Goal: Information Seeking & Learning: Learn about a topic

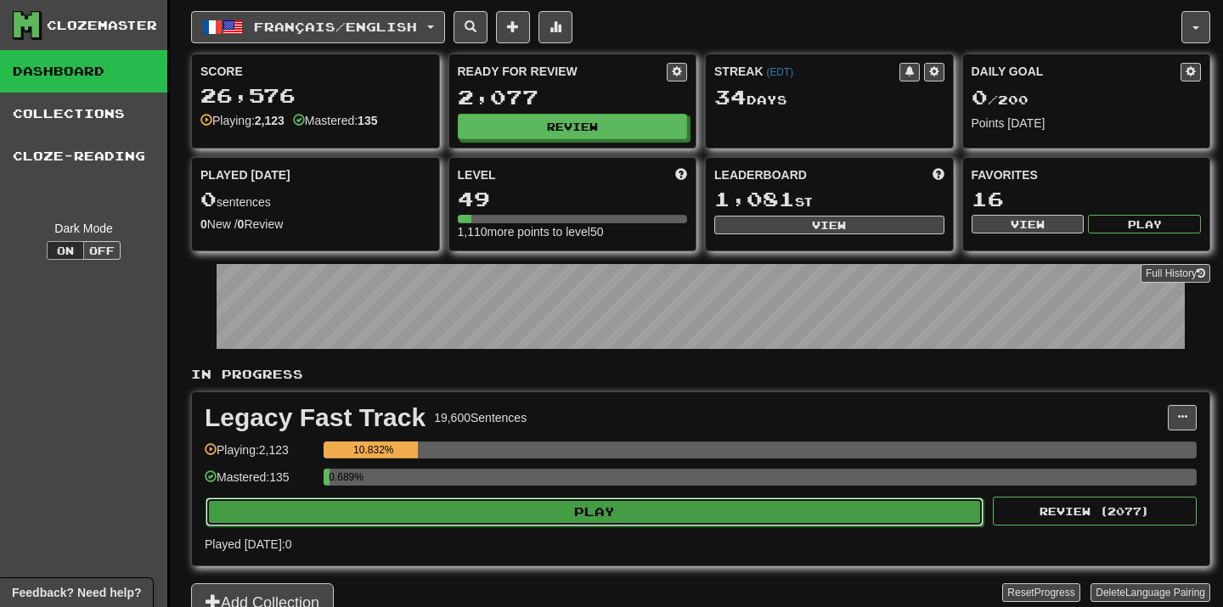
click at [686, 502] on button "Play" at bounding box center [595, 512] width 778 height 29
select select "**"
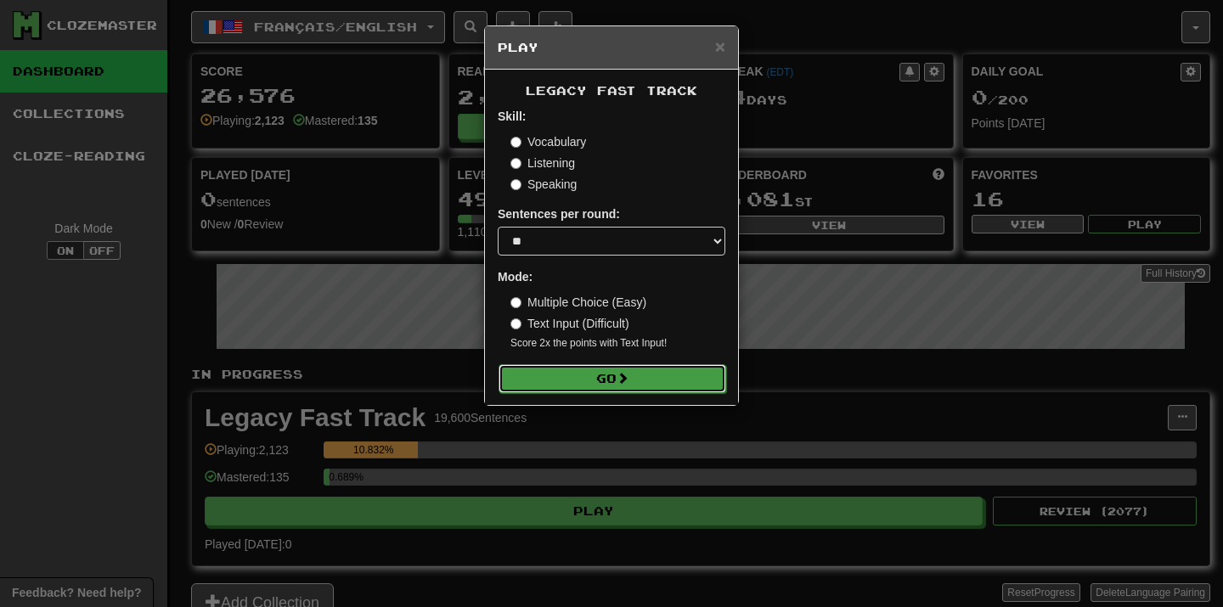
click at [707, 369] on button "Go" at bounding box center [612, 378] width 228 height 29
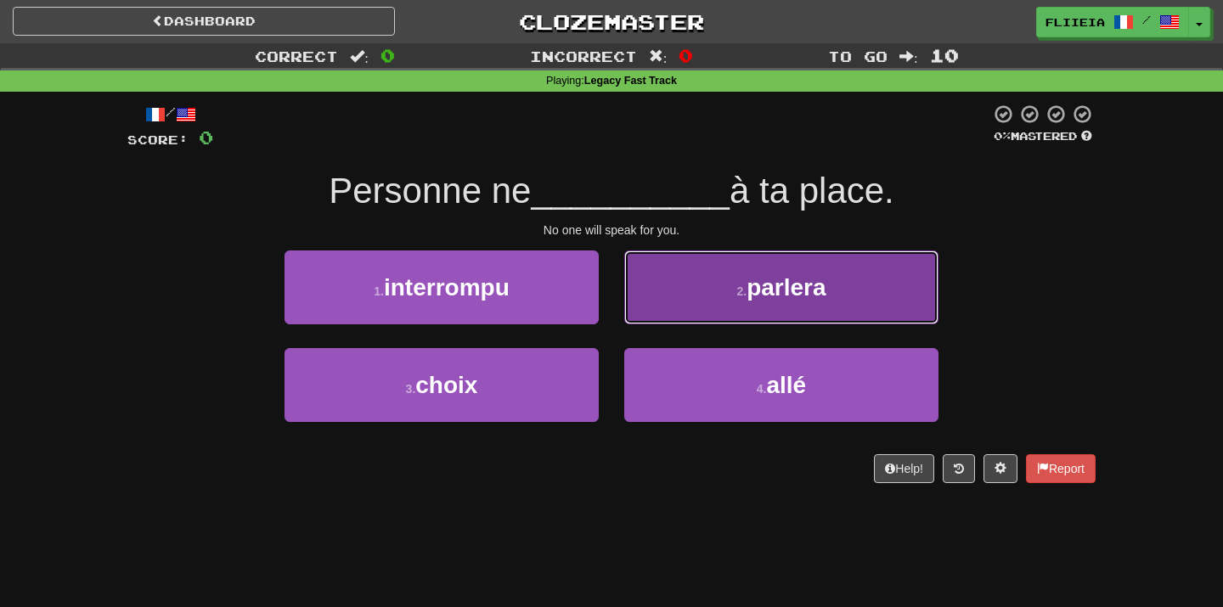
click at [668, 320] on button "2 . parlera" at bounding box center [781, 288] width 314 height 74
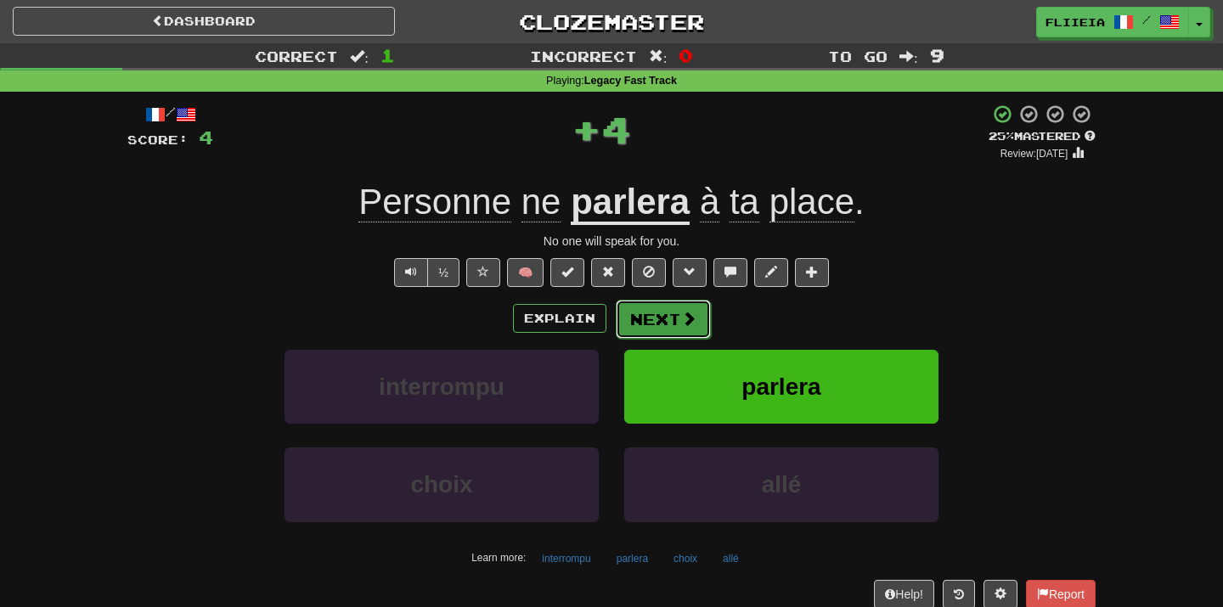
click at [672, 319] on button "Next" at bounding box center [663, 319] width 95 height 39
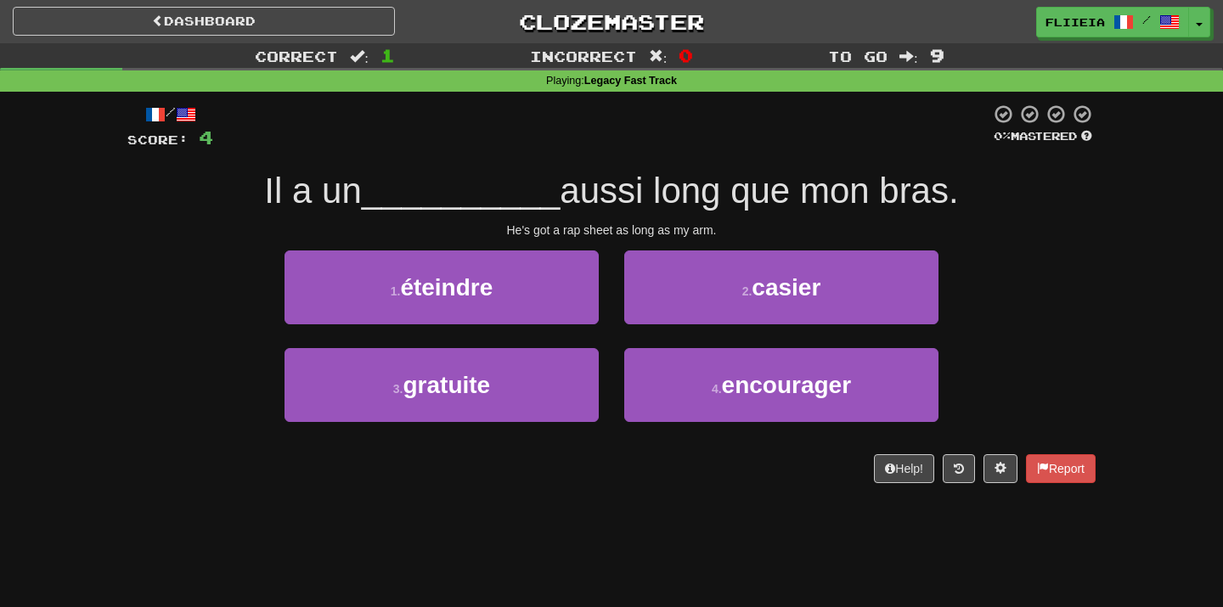
click at [637, 525] on div "Dashboard Clozemaster fliieia / Toggle Dropdown Dashboard Leaderboard Activity …" at bounding box center [611, 303] width 1223 height 607
click at [694, 471] on div "Help! Report" at bounding box center [611, 468] width 968 height 29
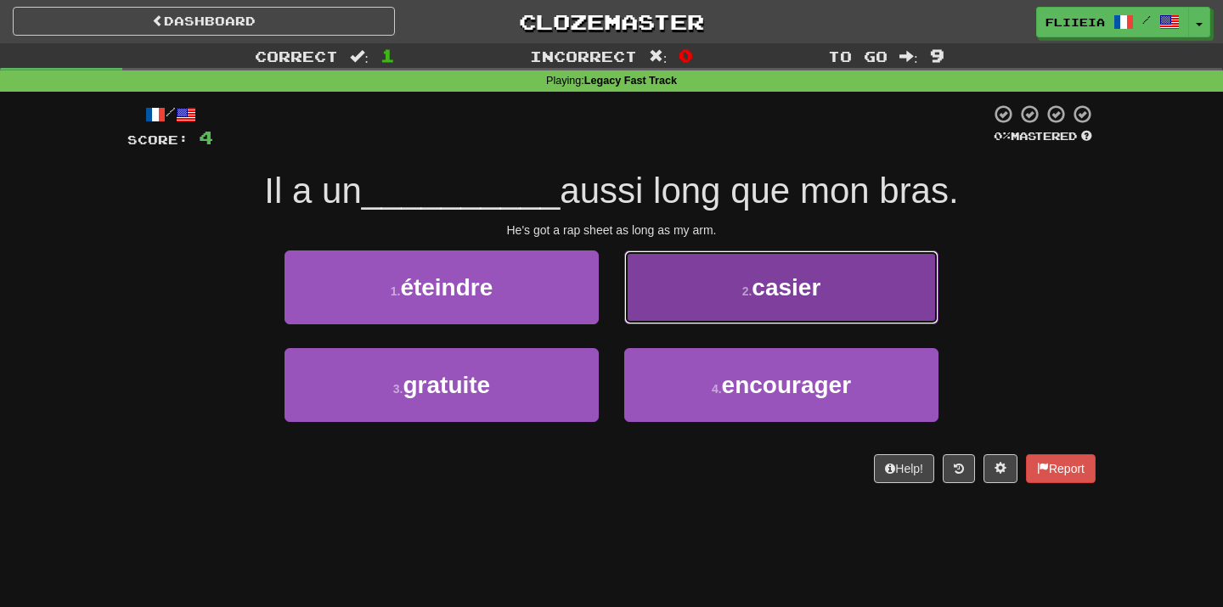
click at [767, 307] on button "2 . casier" at bounding box center [781, 288] width 314 height 74
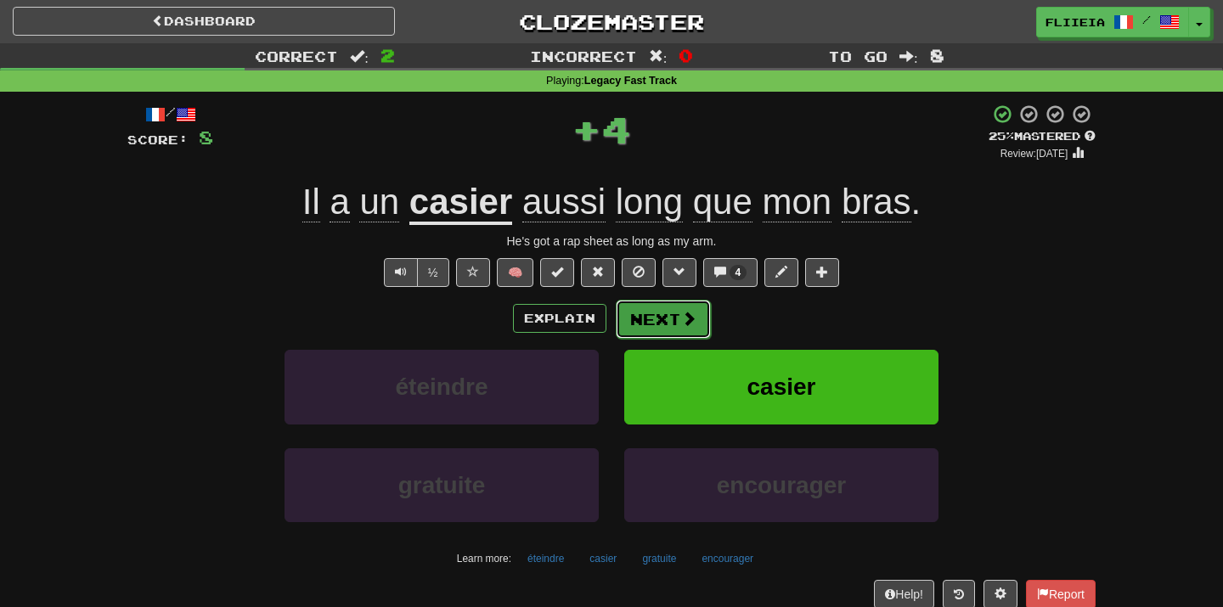
click at [686, 319] on span at bounding box center [688, 318] width 15 height 15
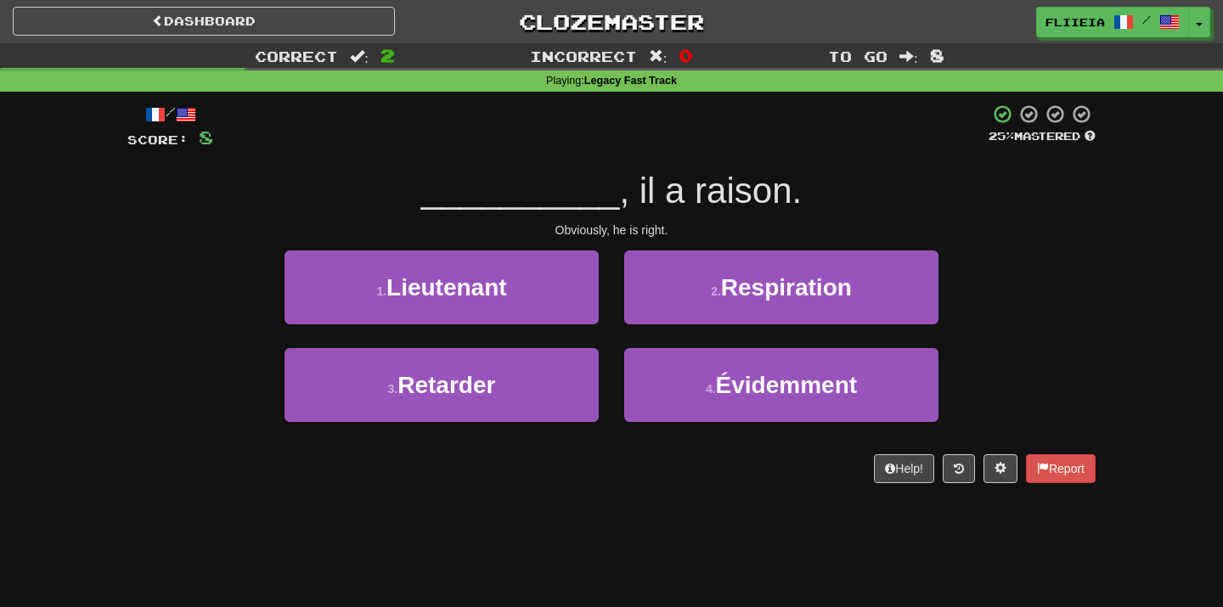
click at [620, 341] on div "2 . Respiration" at bounding box center [781, 300] width 340 height 98
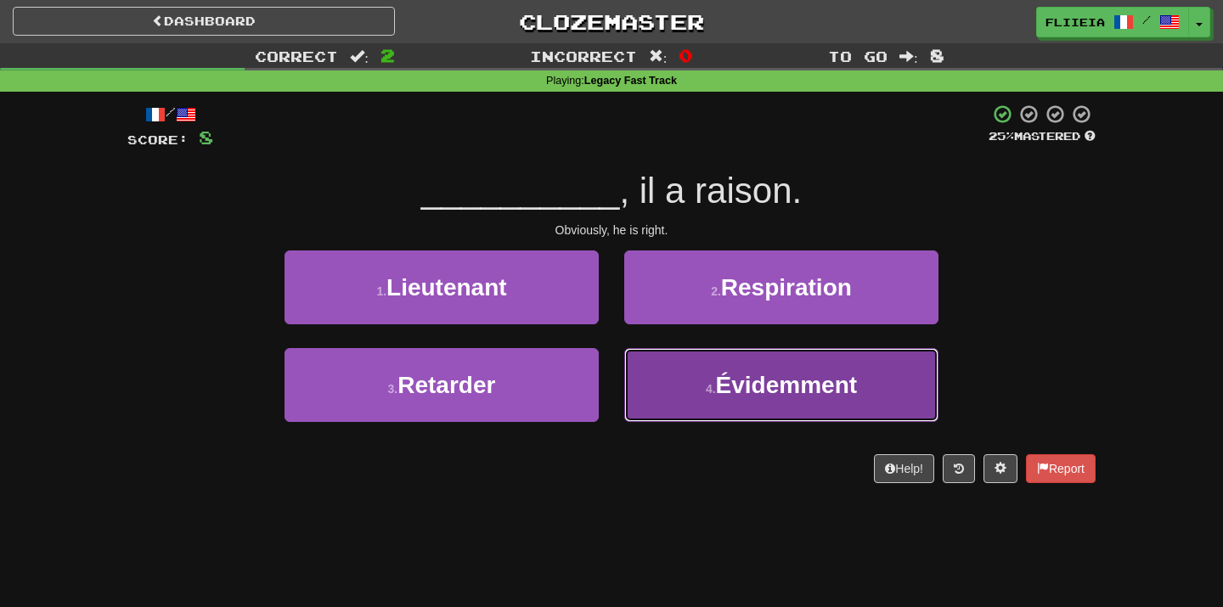
click at [727, 392] on span "Évidemment" at bounding box center [787, 385] width 142 height 26
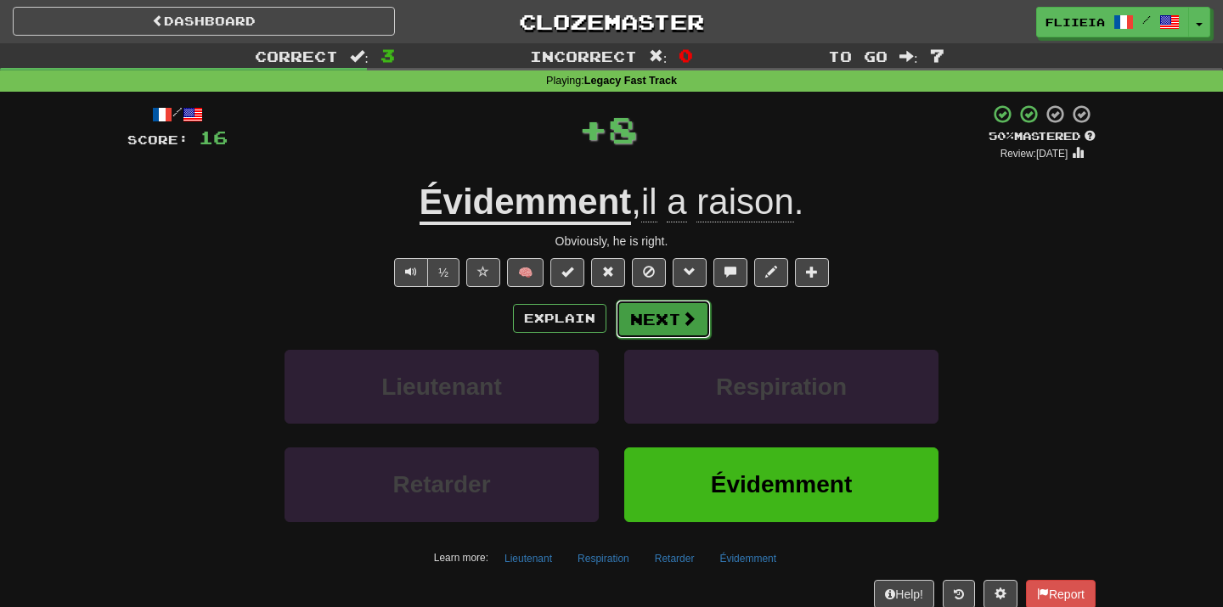
click at [668, 315] on button "Next" at bounding box center [663, 319] width 95 height 39
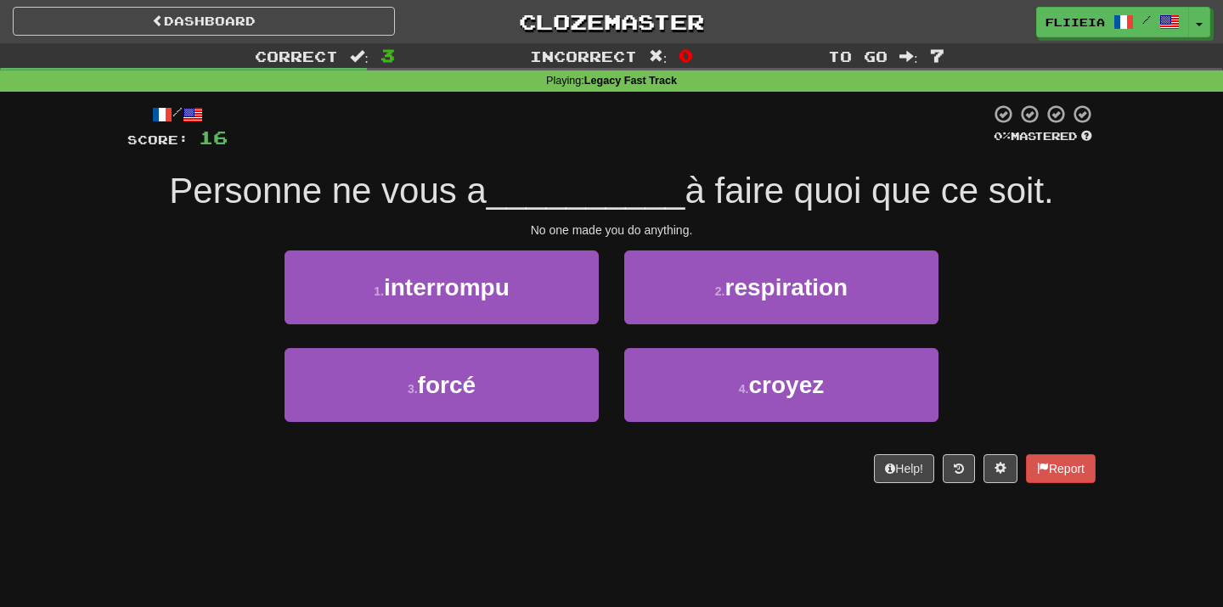
click at [616, 330] on div "2 . respiration" at bounding box center [781, 300] width 340 height 98
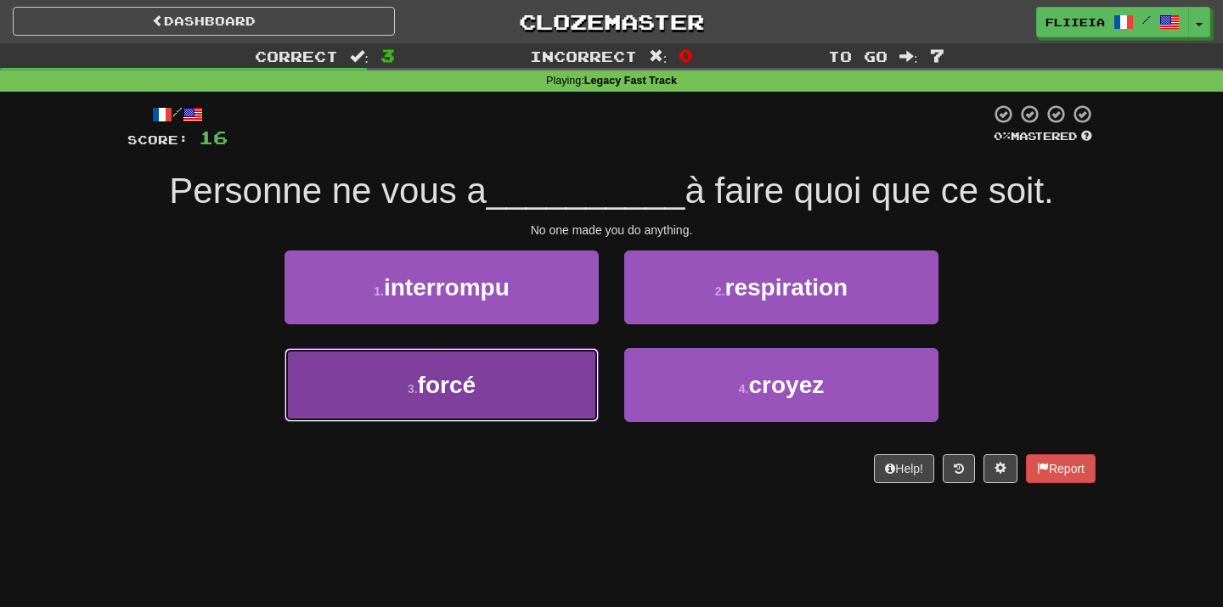
click at [534, 385] on button "3 . forcé" at bounding box center [441, 385] width 314 height 74
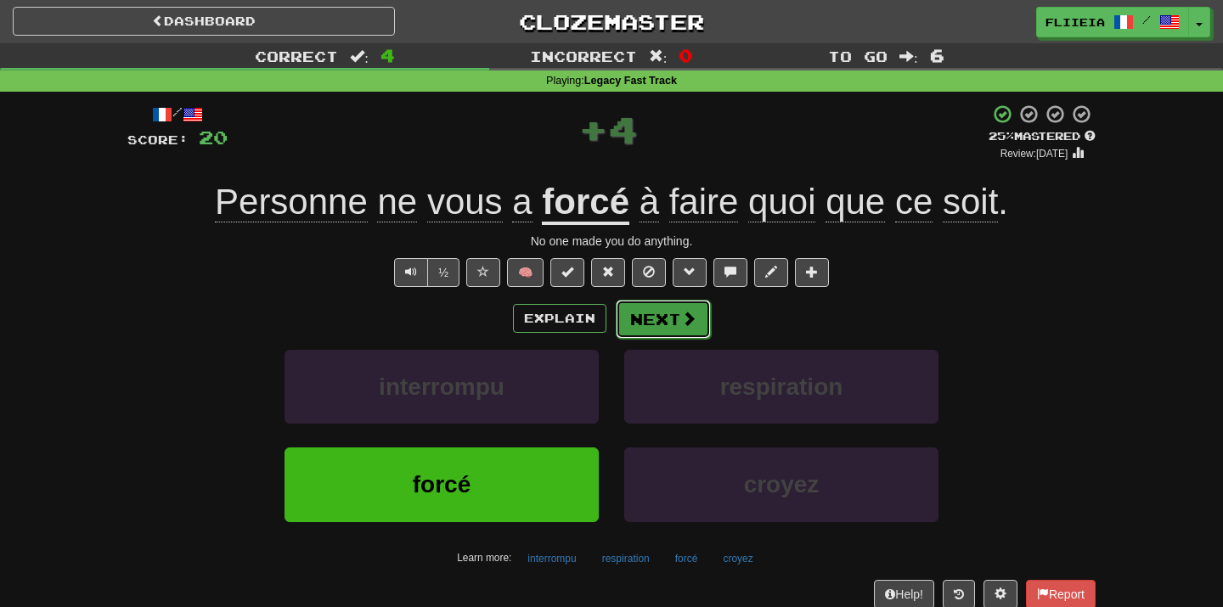
click at [667, 328] on button "Next" at bounding box center [663, 319] width 95 height 39
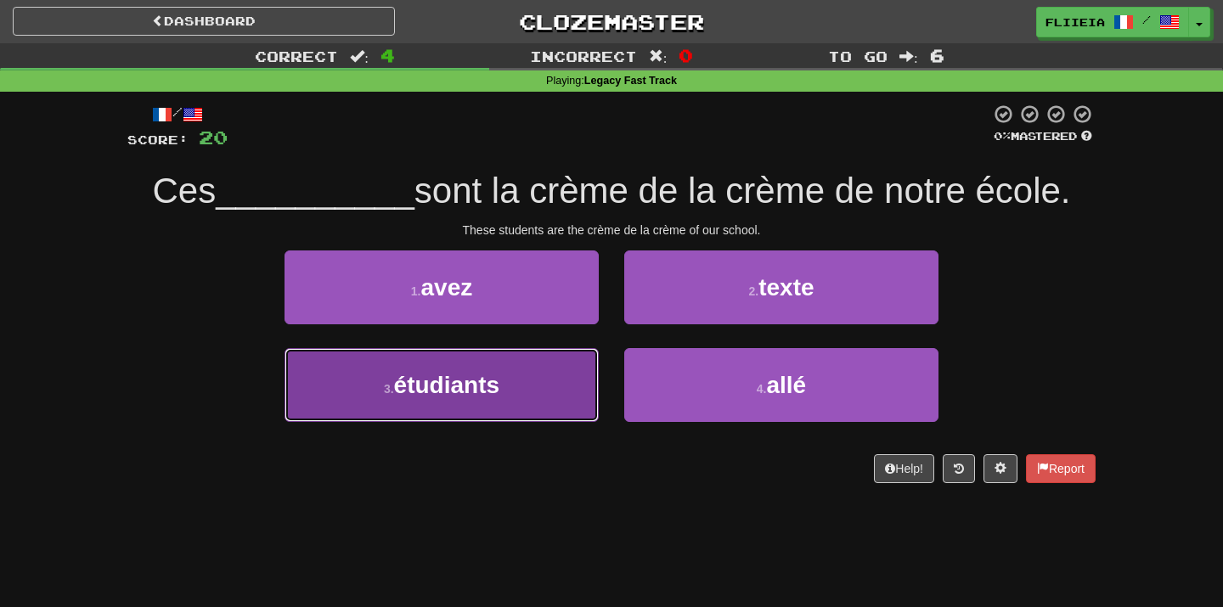
click at [577, 390] on button "3 . étudiants" at bounding box center [441, 385] width 314 height 74
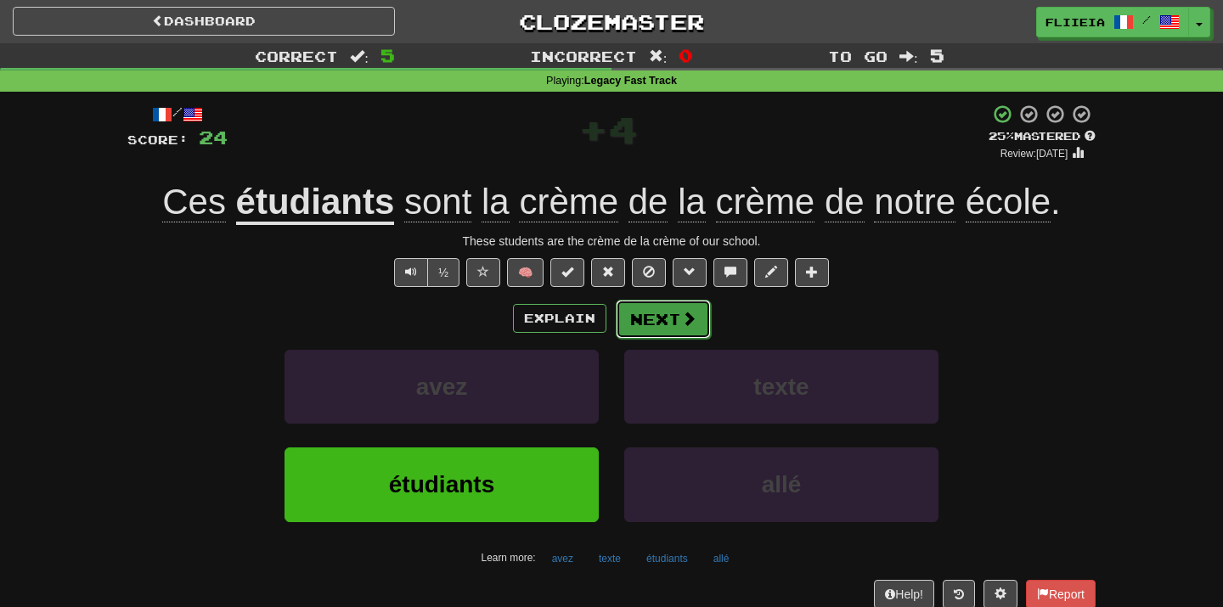
click at [684, 320] on span at bounding box center [688, 318] width 15 height 15
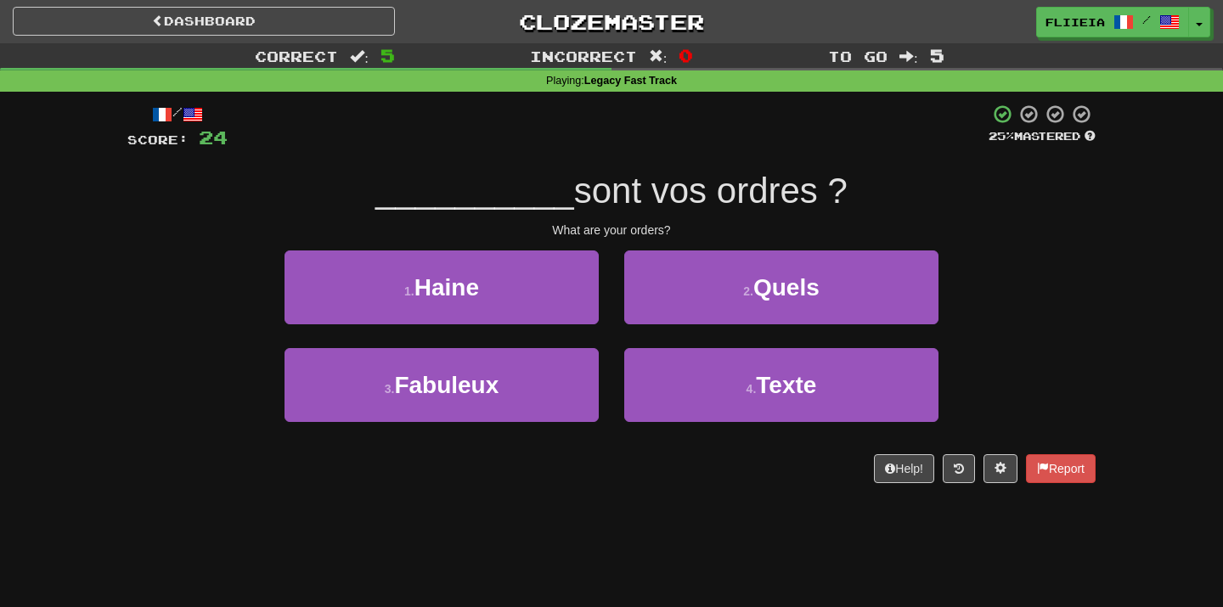
click at [685, 324] on div "2 . Quels" at bounding box center [781, 300] width 340 height 98
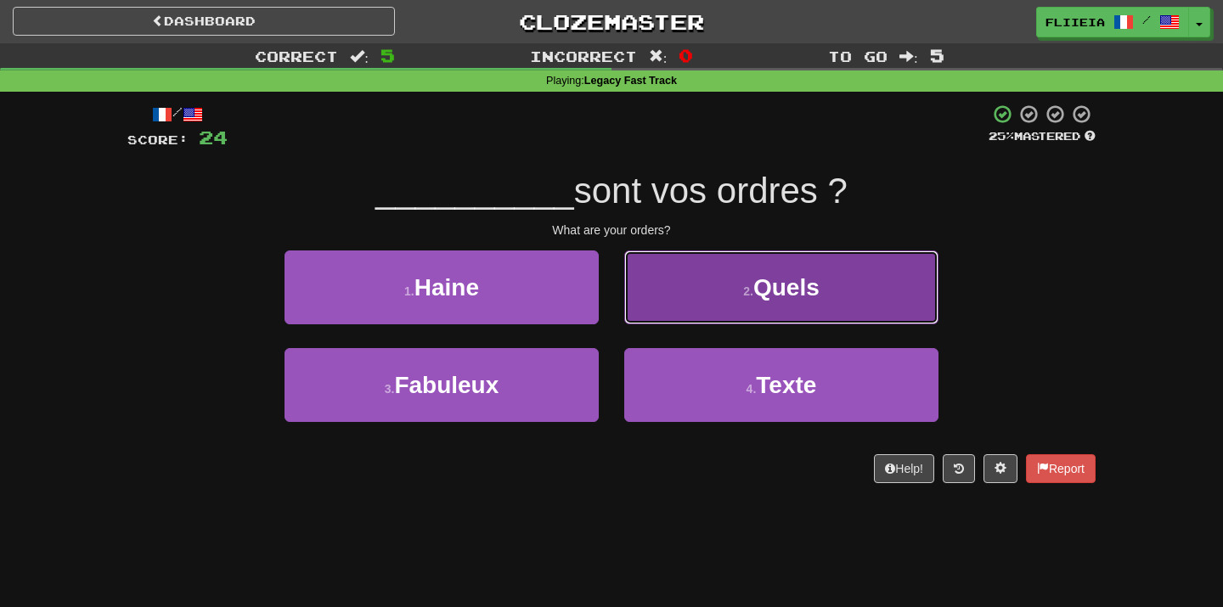
click at [678, 296] on button "2 . Quels" at bounding box center [781, 288] width 314 height 74
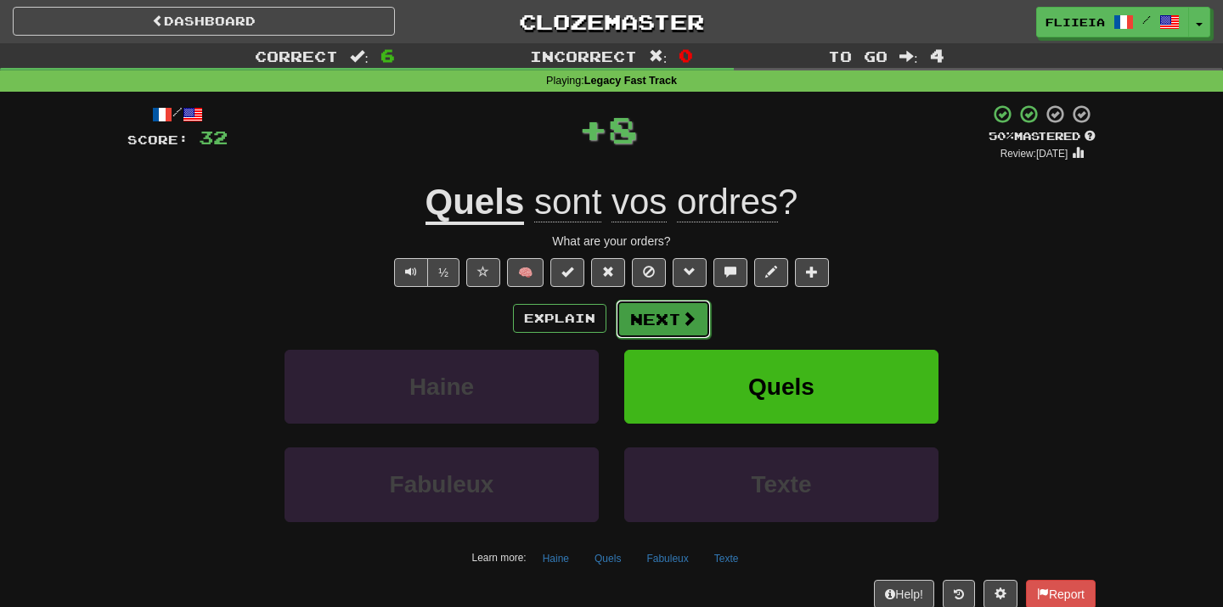
click at [650, 319] on button "Next" at bounding box center [663, 319] width 95 height 39
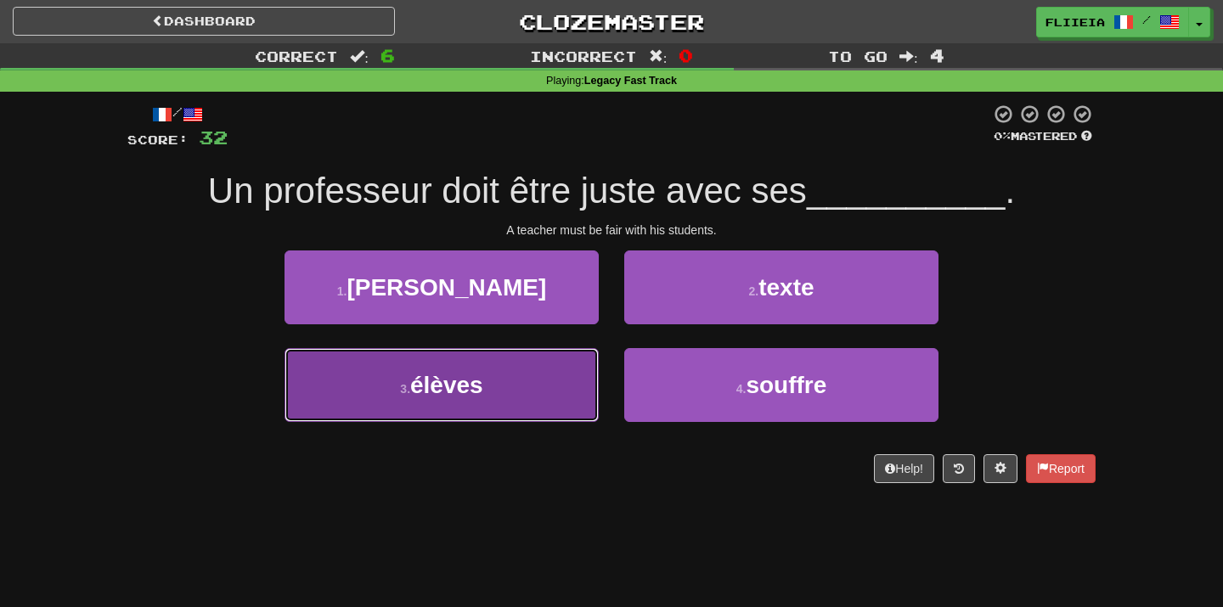
click at [572, 411] on button "3 . élèves" at bounding box center [441, 385] width 314 height 74
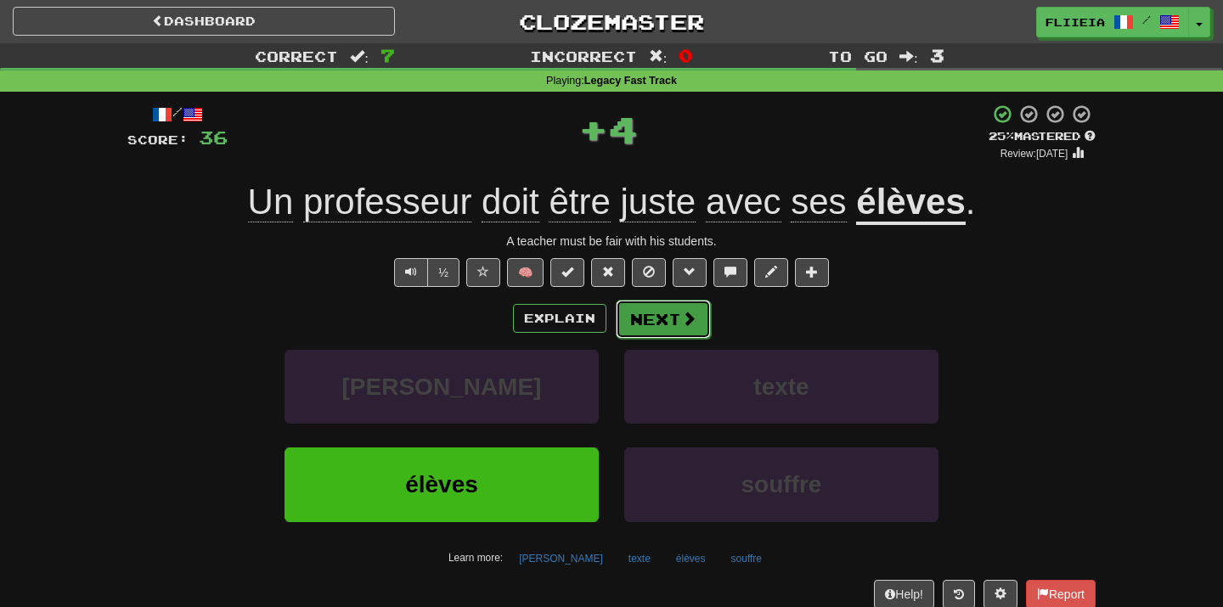
click at [680, 337] on button "Next" at bounding box center [663, 319] width 95 height 39
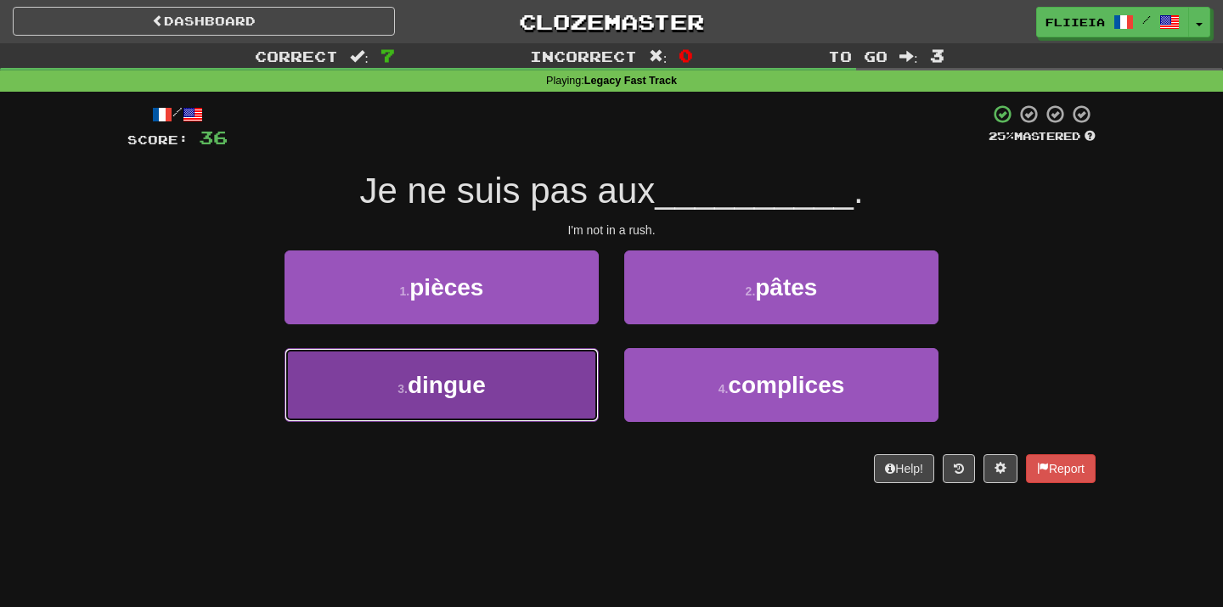
click at [580, 385] on button "3 . dingue" at bounding box center [441, 385] width 314 height 74
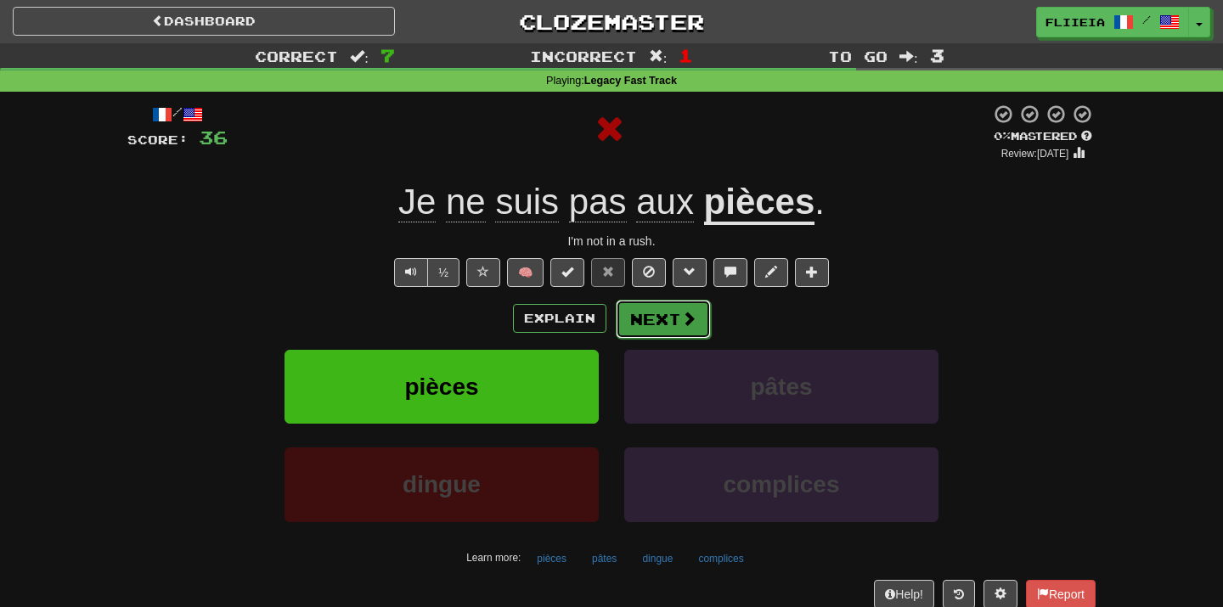
click at [677, 326] on button "Next" at bounding box center [663, 319] width 95 height 39
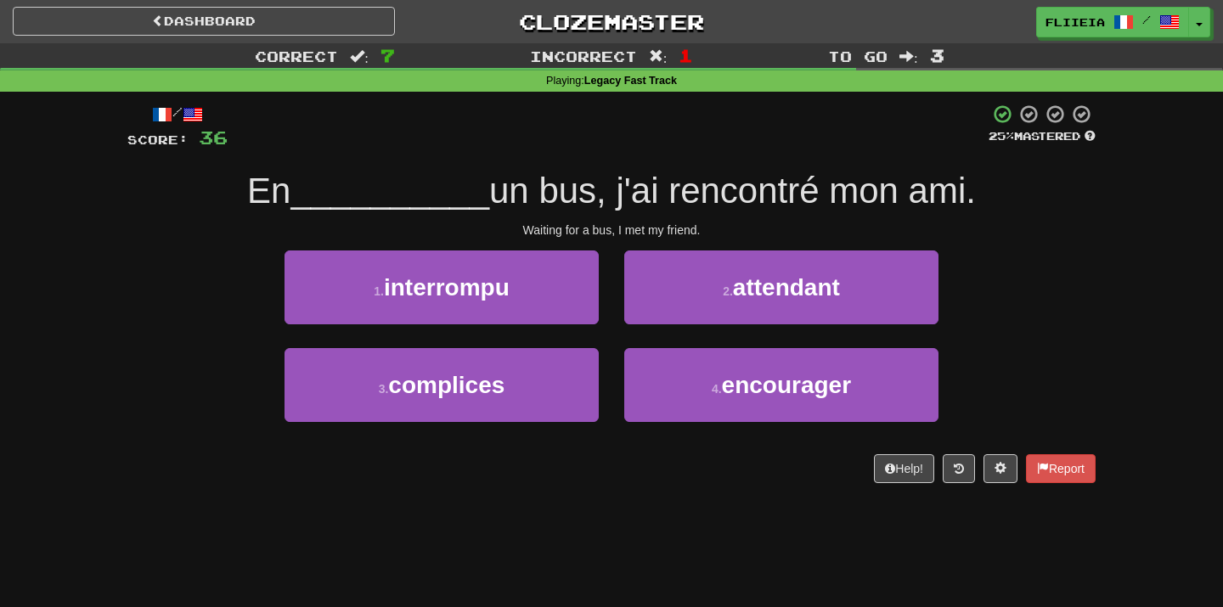
click at [651, 530] on div "Dashboard Clozemaster fliieia / Toggle Dropdown Dashboard Leaderboard Activity …" at bounding box center [611, 303] width 1223 height 607
click at [694, 504] on div "/ Score: 36 25 % Mastered En __________ un bus, j'ai rencontré mon ami. Waiting…" at bounding box center [611, 299] width 968 height 415
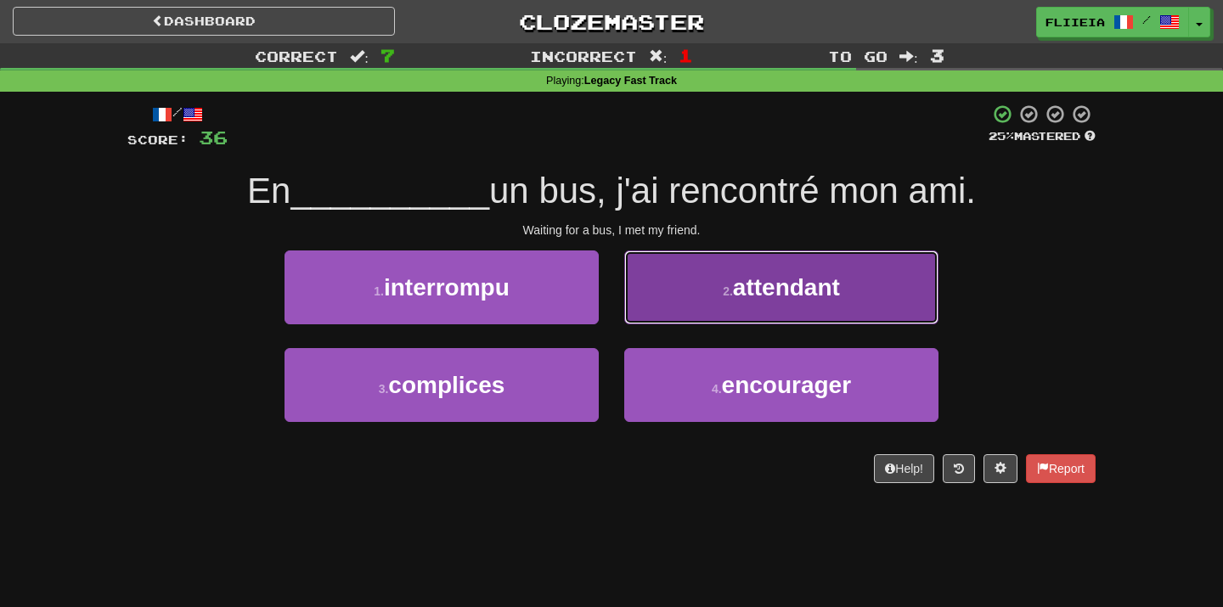
click at [703, 319] on button "2 . attendant" at bounding box center [781, 288] width 314 height 74
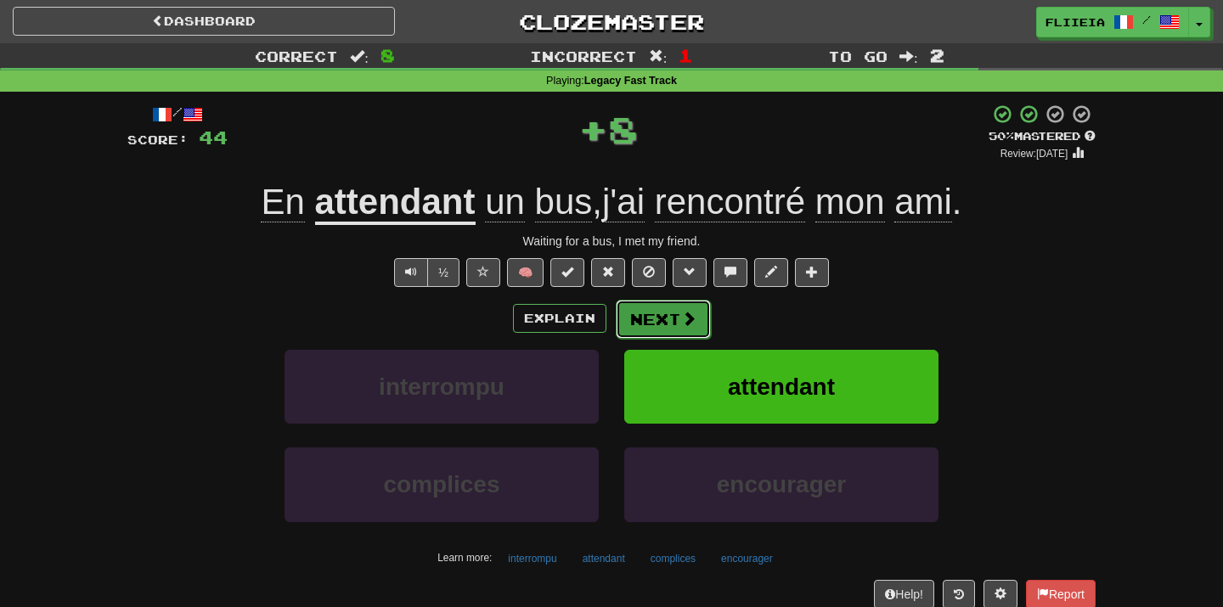
click at [683, 338] on button "Next" at bounding box center [663, 319] width 95 height 39
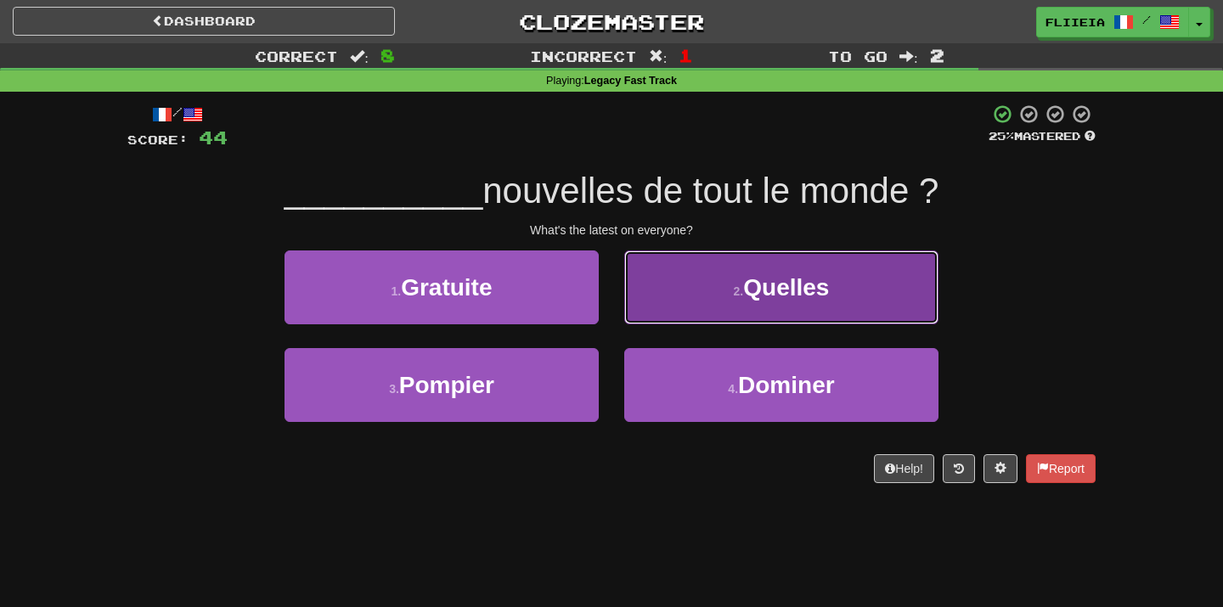
click at [706, 321] on button "2 . Quelles" at bounding box center [781, 288] width 314 height 74
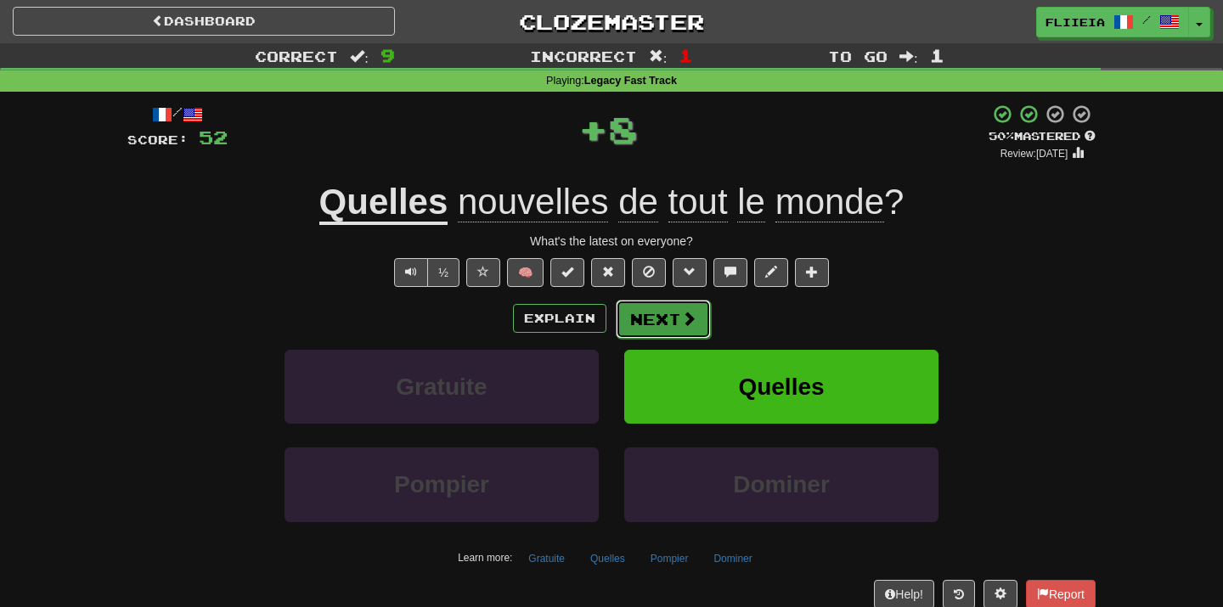
click at [664, 323] on button "Next" at bounding box center [663, 319] width 95 height 39
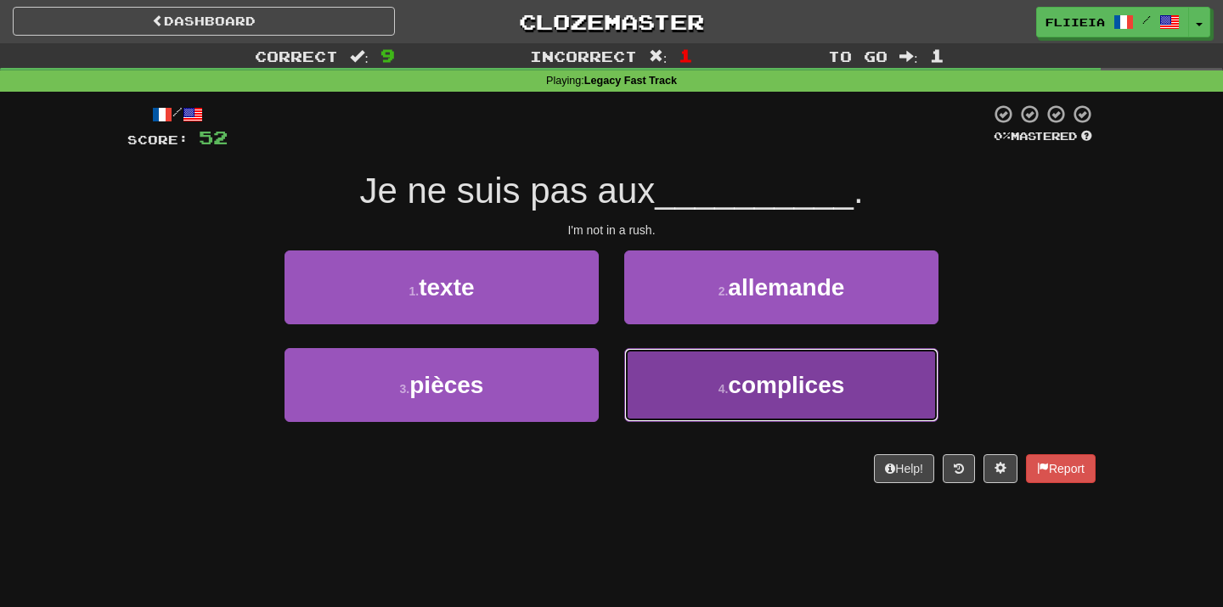
click at [656, 380] on button "4 . complices" at bounding box center [781, 385] width 314 height 74
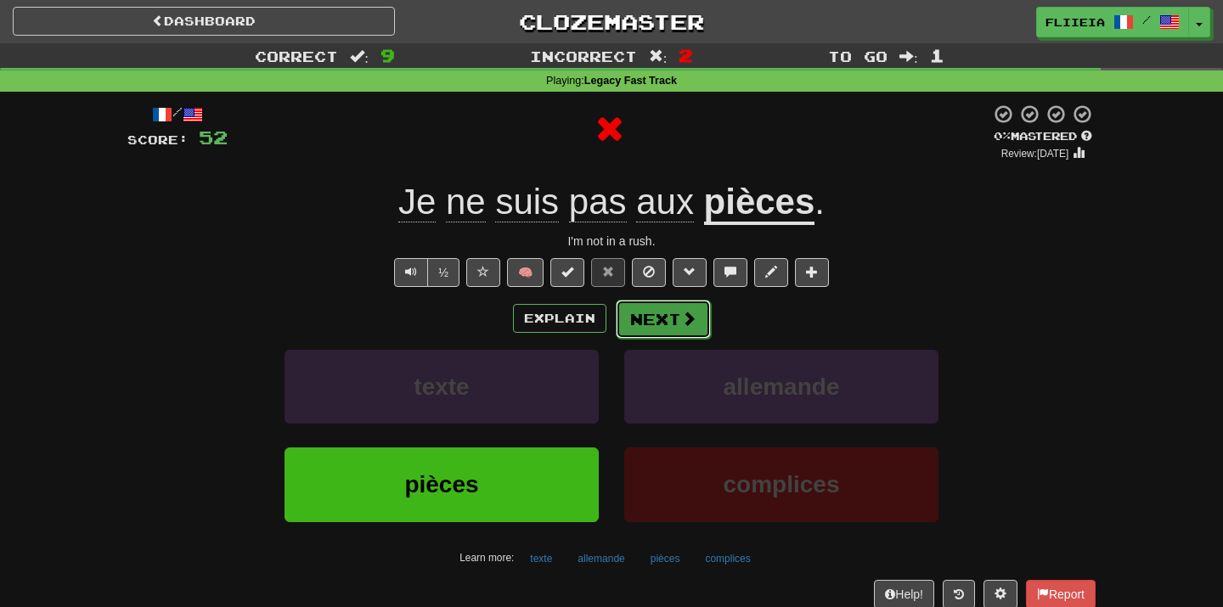
click at [649, 318] on button "Next" at bounding box center [663, 319] width 95 height 39
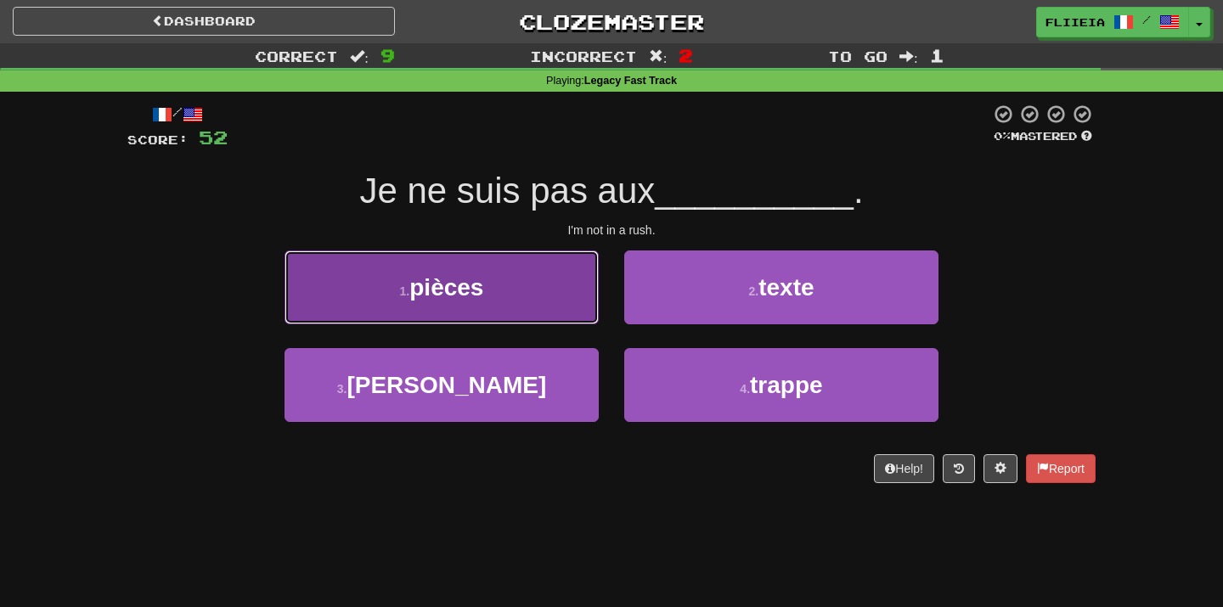
click at [570, 301] on button "1 . pièces" at bounding box center [441, 288] width 314 height 74
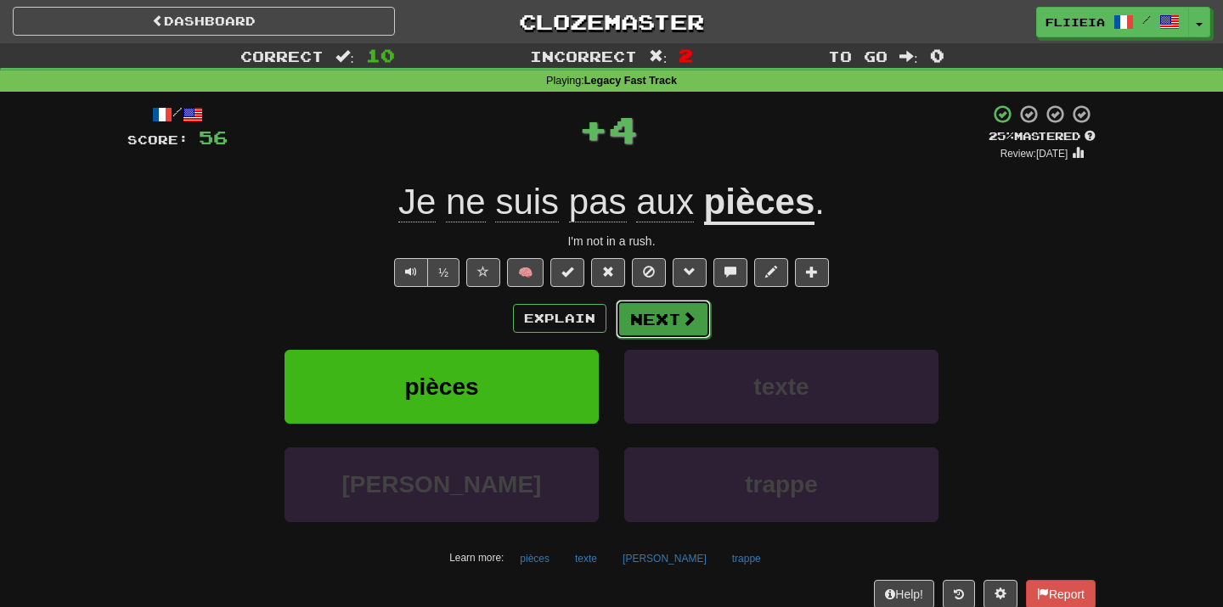
click at [676, 324] on button "Next" at bounding box center [663, 319] width 95 height 39
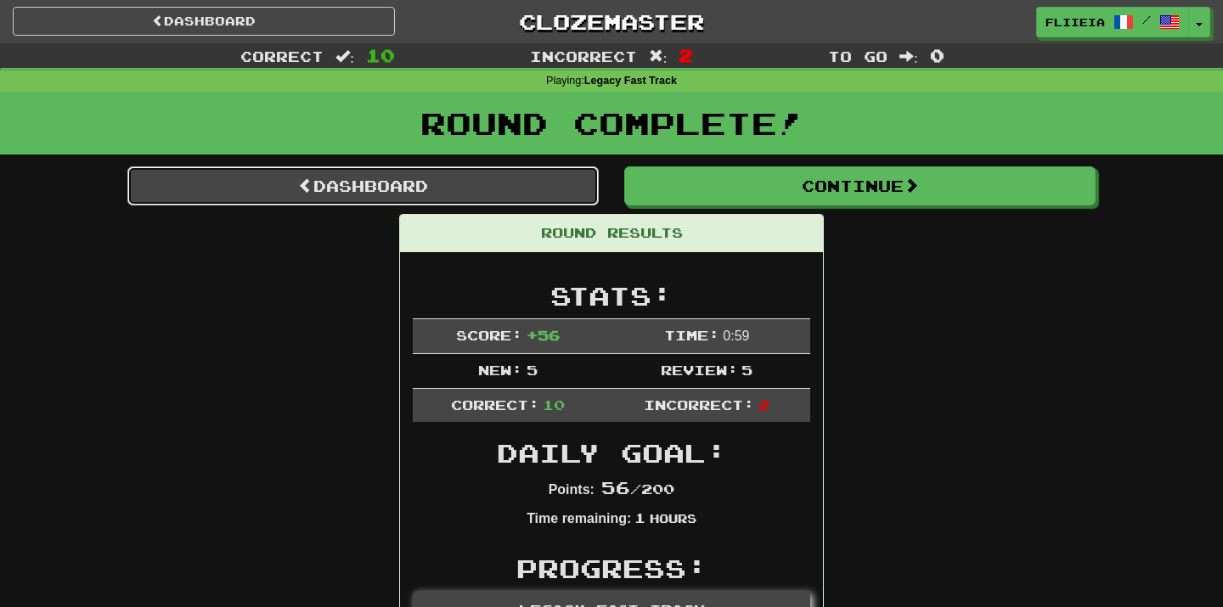
click at [534, 174] on link "Dashboard" at bounding box center [362, 185] width 471 height 39
